Goal: Find specific page/section: Find specific page/section

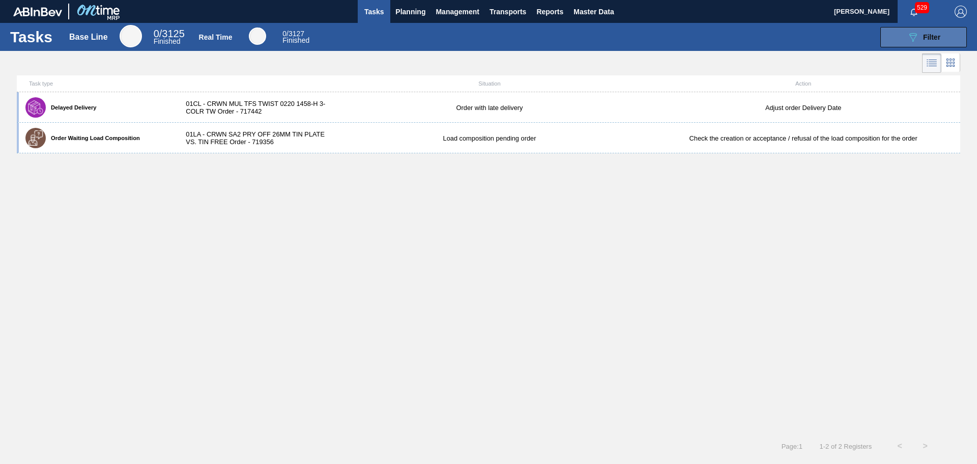
click at [894, 33] on button "089F7B8B-B2A5-4AFE-B5C0-19BA573D28AC Filter" at bounding box center [923, 37] width 87 height 20
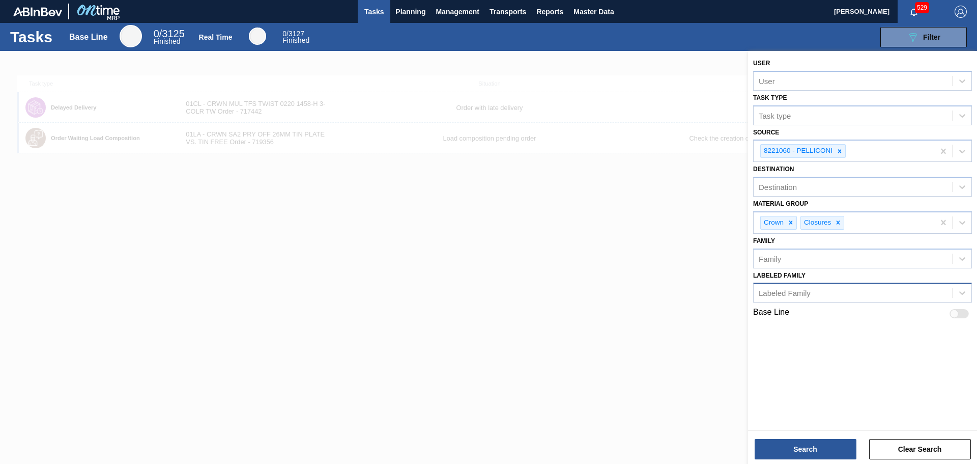
click at [805, 288] on div "Labeled Family" at bounding box center [853, 292] width 199 height 15
type Family "6"
type Family "M"
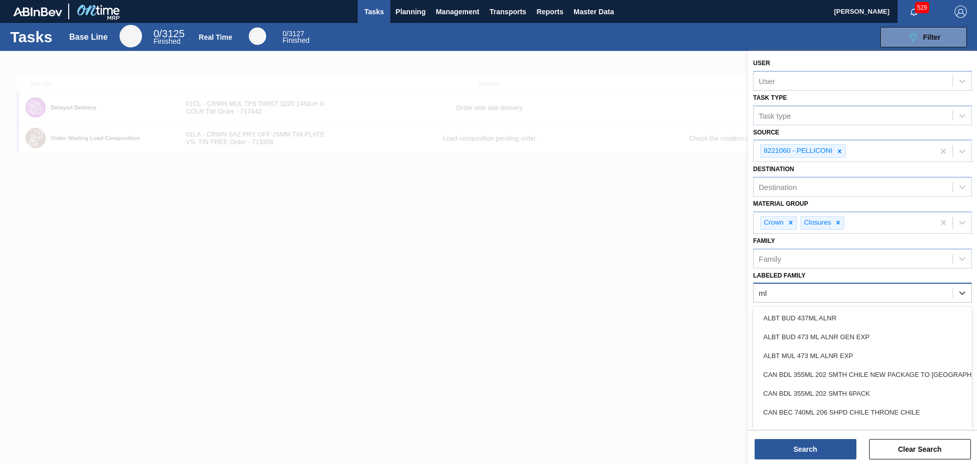
type Family "m"
type Family "M"
click at [793, 259] on div "Family" at bounding box center [853, 258] width 199 height 15
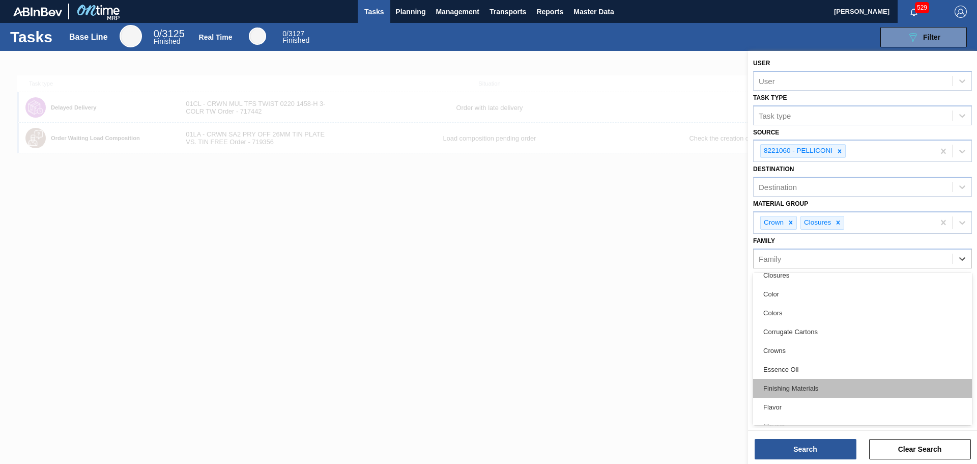
scroll to position [102, 0]
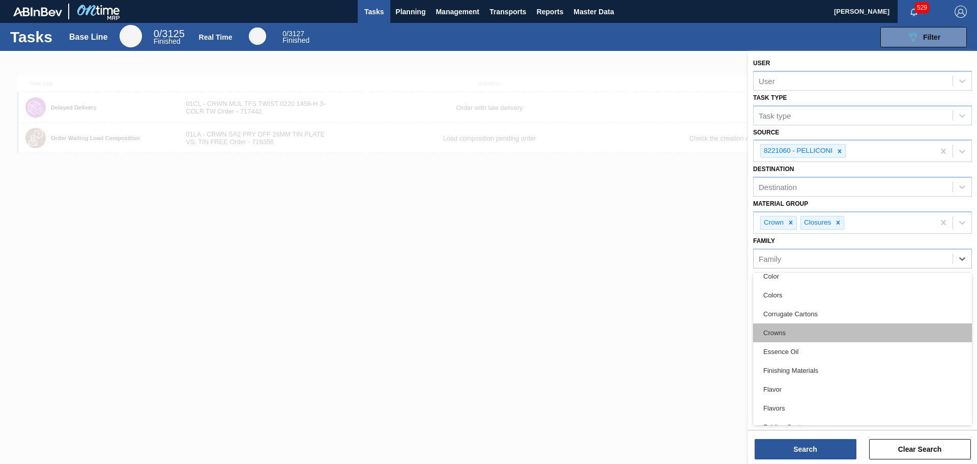
click at [797, 335] on div "Crowns" at bounding box center [862, 332] width 219 height 19
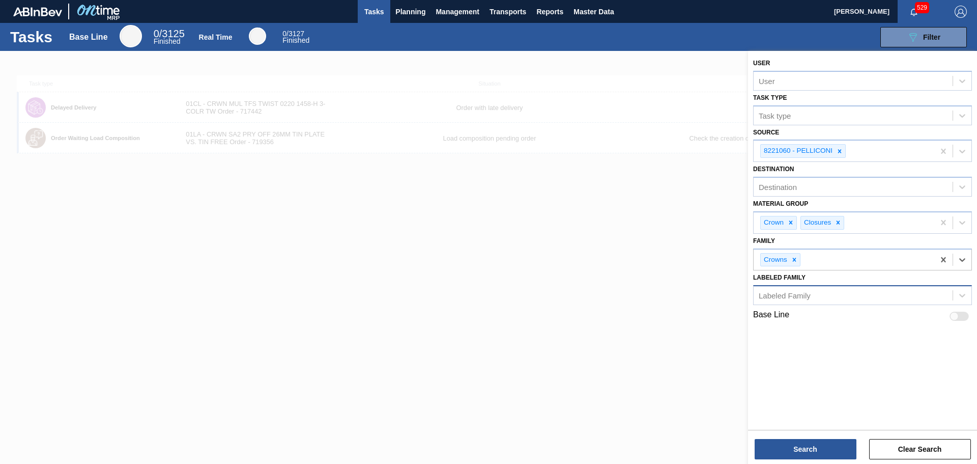
click at [819, 298] on div "Labeled Family" at bounding box center [853, 295] width 199 height 15
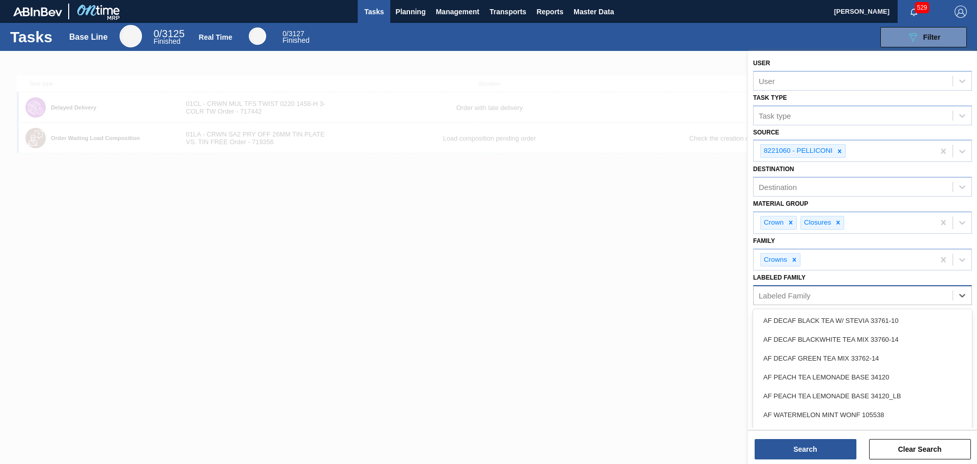
type Family "z"
type Family "m"
